Goal: Complete application form

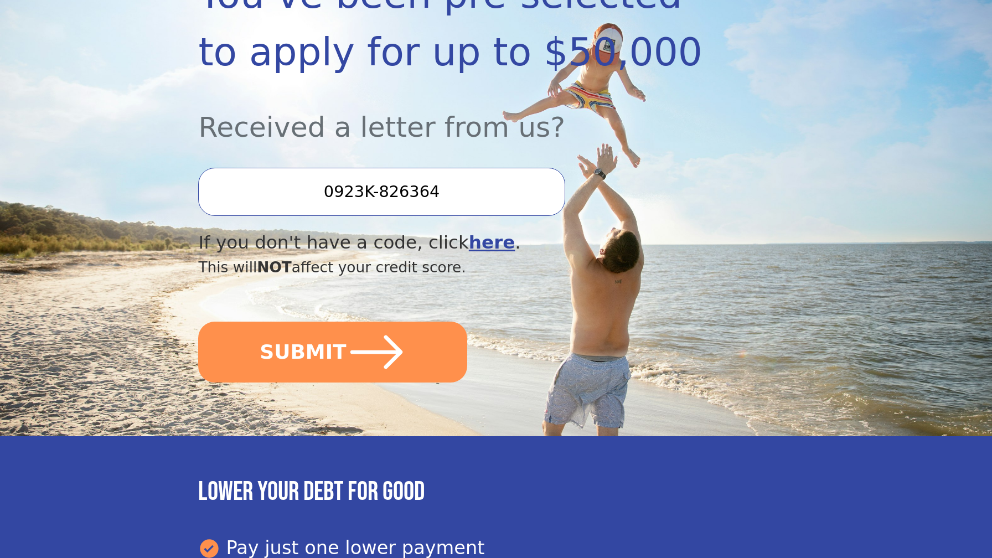
scroll to position [235, 0]
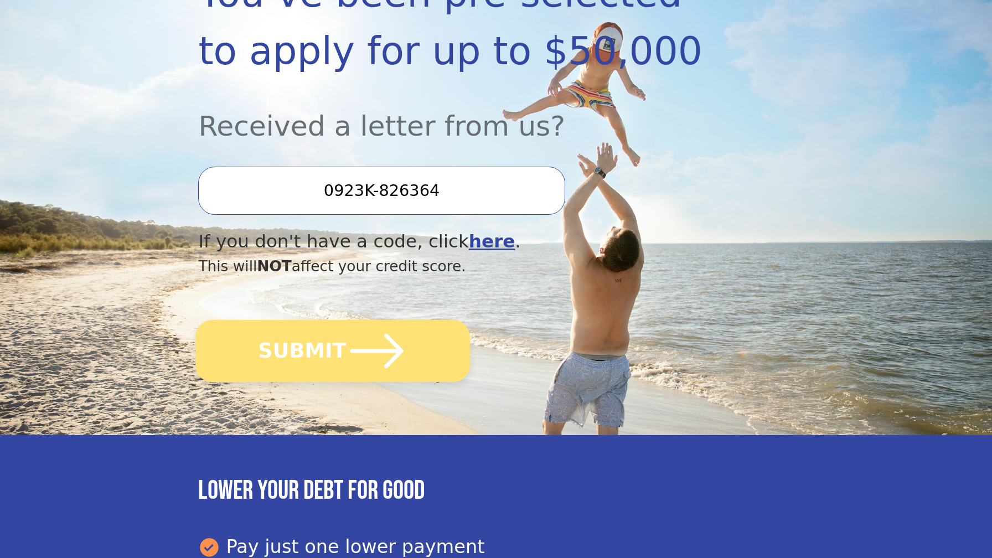
click at [357, 369] on icon "submit" at bounding box center [377, 351] width 61 height 61
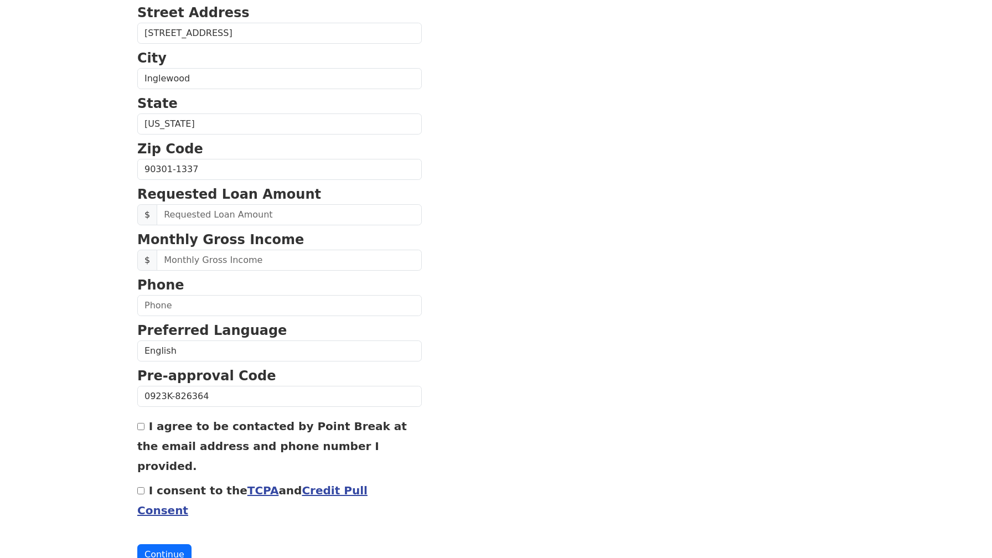
scroll to position [323, 0]
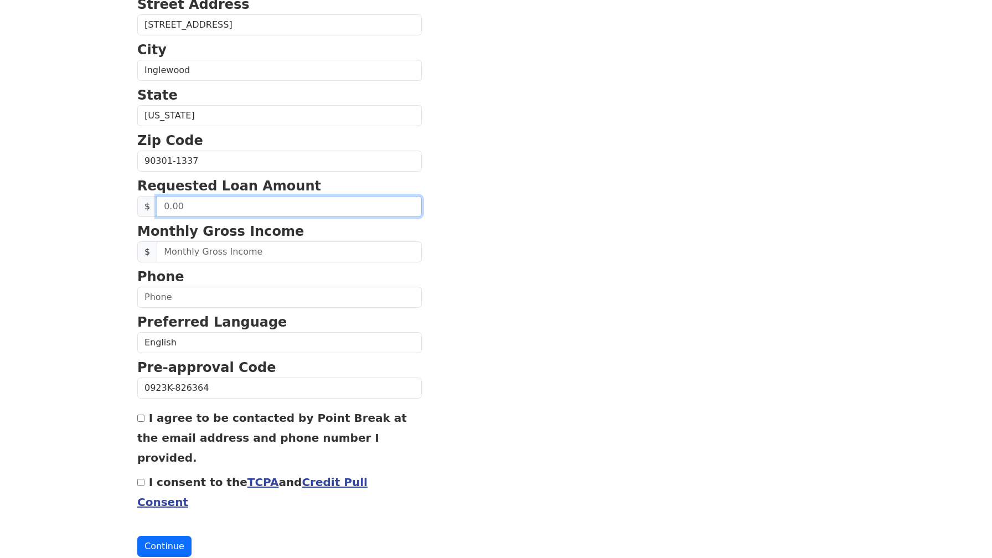
click at [163, 207] on input "text" at bounding box center [289, 206] width 265 height 21
click at [184, 207] on input "10.00" at bounding box center [289, 206] width 265 height 21
click at [176, 209] on input "10.00" at bounding box center [289, 206] width 265 height 21
click at [173, 207] on input "10.00" at bounding box center [289, 206] width 265 height 21
click at [176, 209] on input "10.00" at bounding box center [289, 206] width 265 height 21
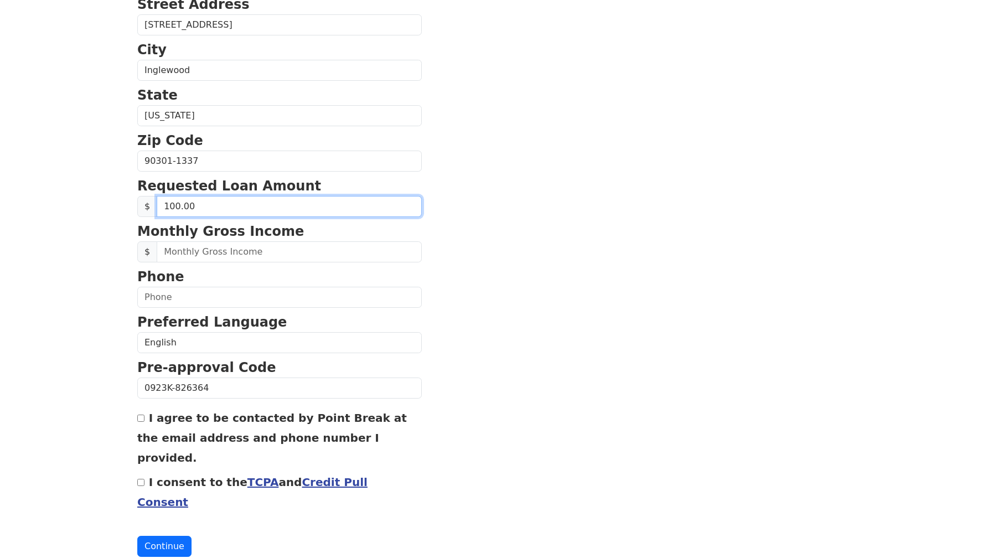
click at [192, 204] on input "100.00" at bounding box center [289, 206] width 265 height 21
type input "10,000.00"
click at [192, 204] on input "10,000.00" at bounding box center [289, 206] width 265 height 21
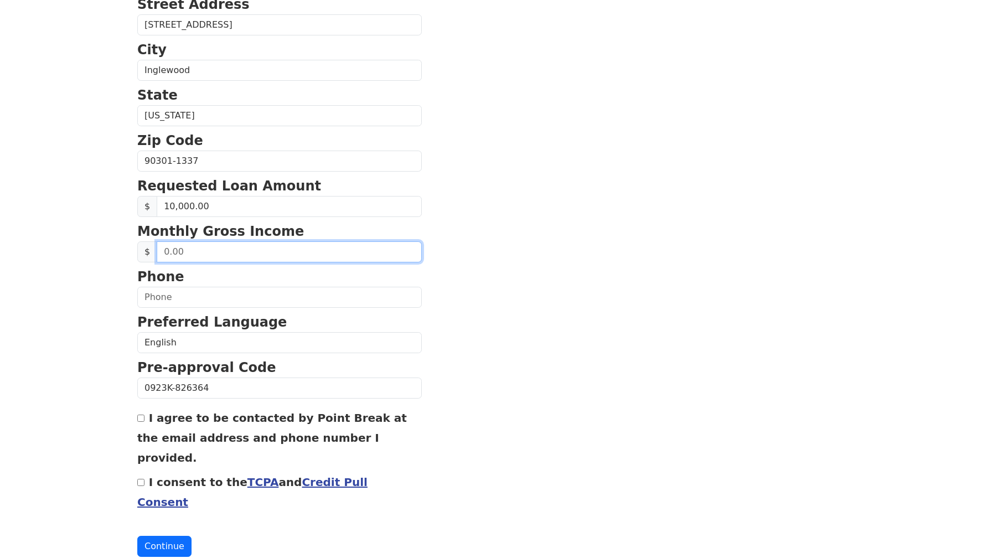
click at [187, 253] on input "text" at bounding box center [289, 251] width 265 height 21
type input "3,500.00"
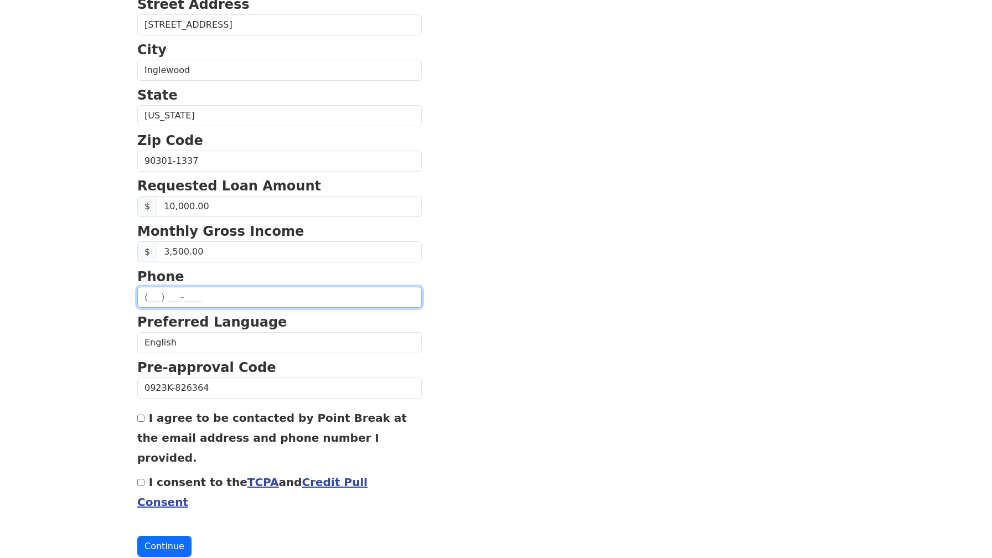
click at [152, 298] on input "text" at bounding box center [279, 297] width 285 height 21
type input "(310) 936-0783"
type input "terriecambridge2011@gmail.com"
type input "(310) 936-0783"
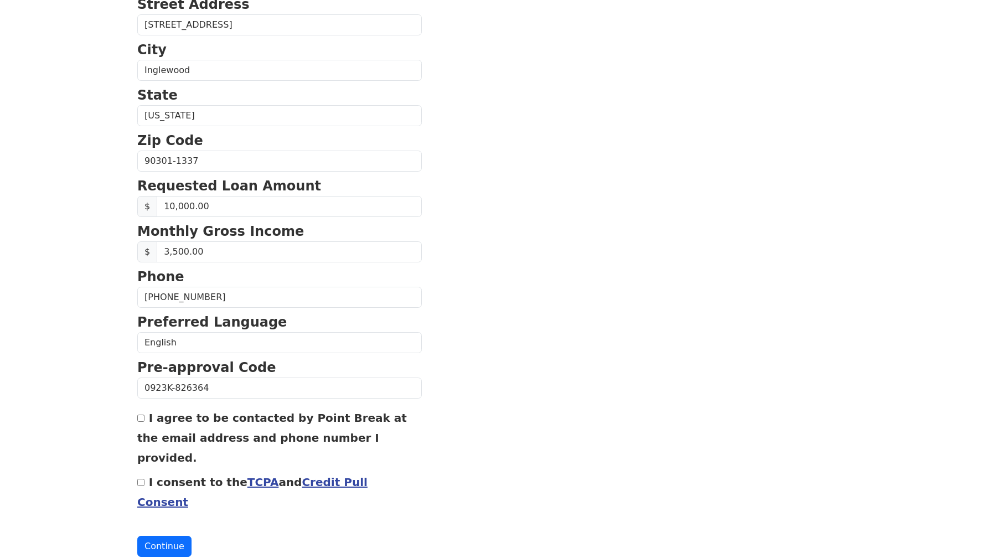
click at [141, 419] on input "I agree to be contacted by Point Break at the email address and phone number I …" at bounding box center [140, 418] width 7 height 7
checkbox input "true"
click at [140, 479] on input "I consent to the TCPA and Credit Pull Consent" at bounding box center [140, 482] width 7 height 7
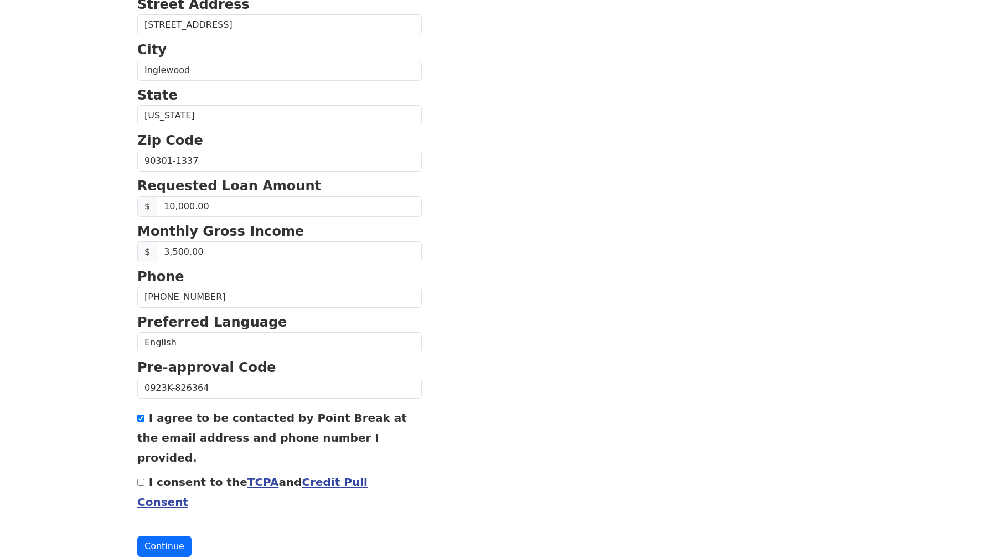
checkbox input "true"
click at [159, 536] on button "Continue" at bounding box center [164, 546] width 54 height 21
click at [159, 537] on button "Continue" at bounding box center [164, 547] width 54 height 21
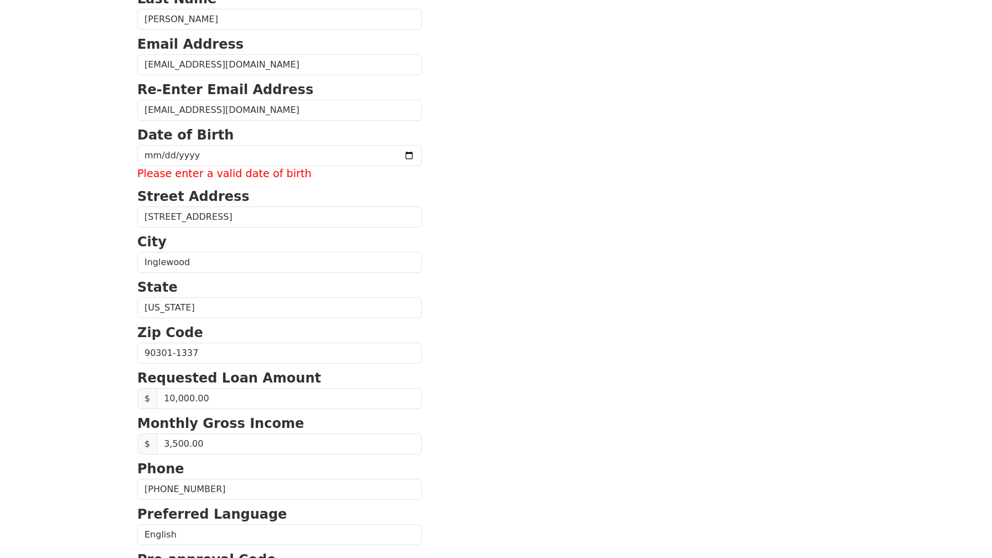
scroll to position [0, 0]
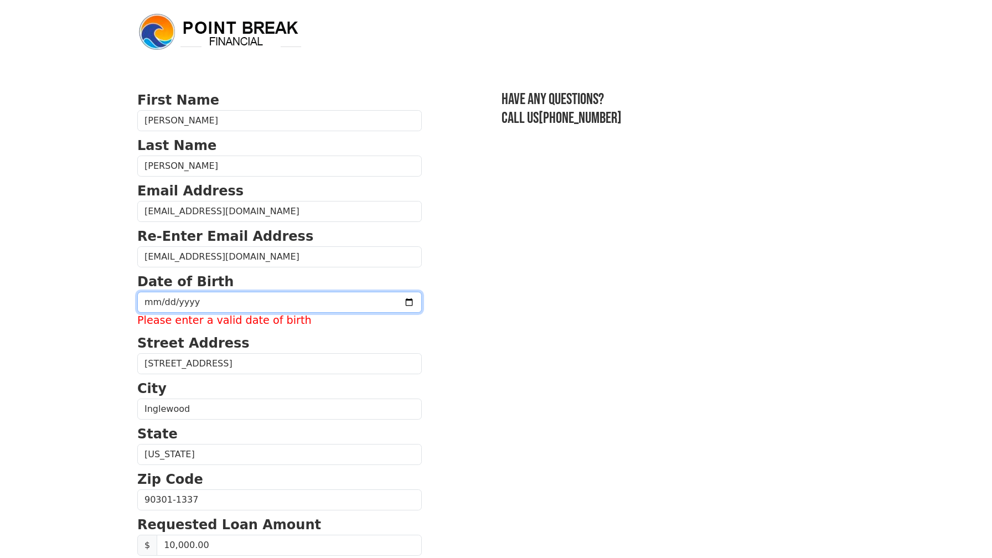
click at [262, 298] on input "date" at bounding box center [279, 302] width 285 height 21
type input "1963-12-24"
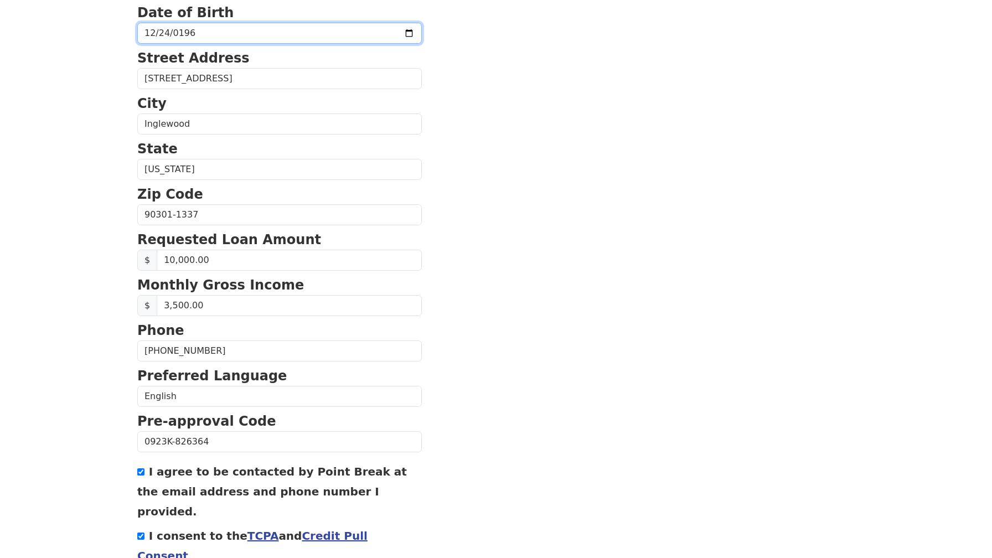
scroll to position [323, 0]
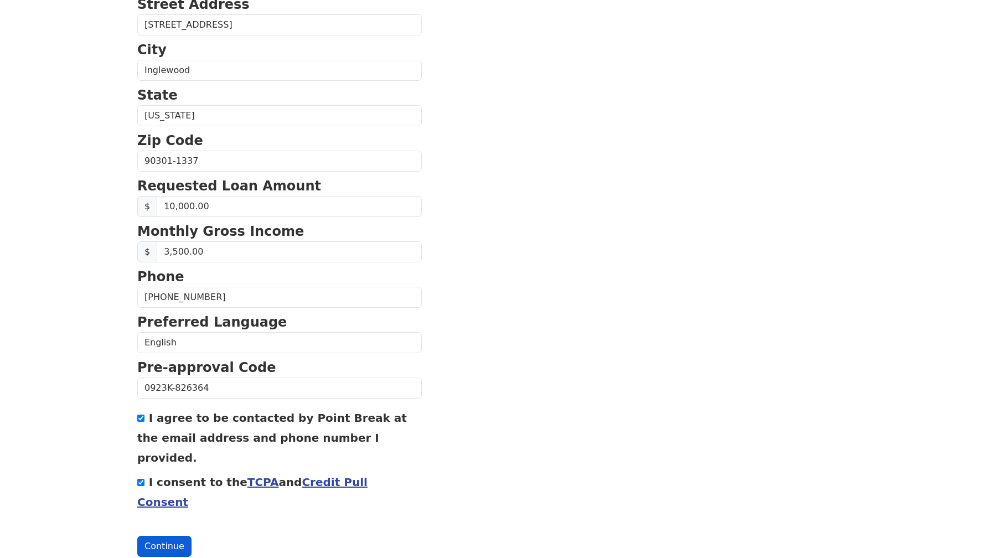
click at [164, 536] on button "Continue" at bounding box center [164, 546] width 54 height 21
